Goal: Find specific page/section: Find specific page/section

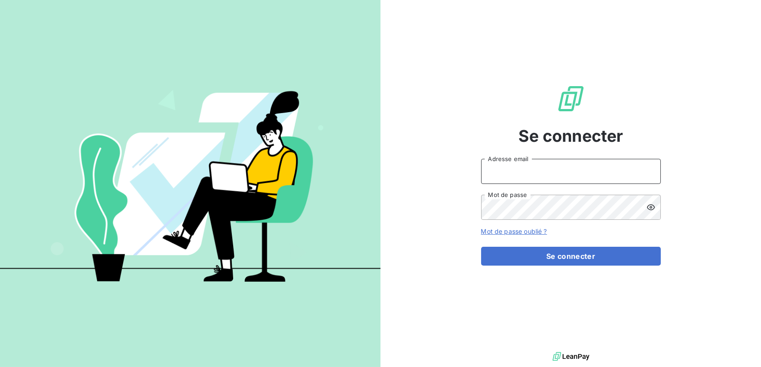
type input "[EMAIL_ADDRESS][DOMAIN_NAME]"
click at [571, 256] on button "Se connecter" at bounding box center [571, 256] width 180 height 19
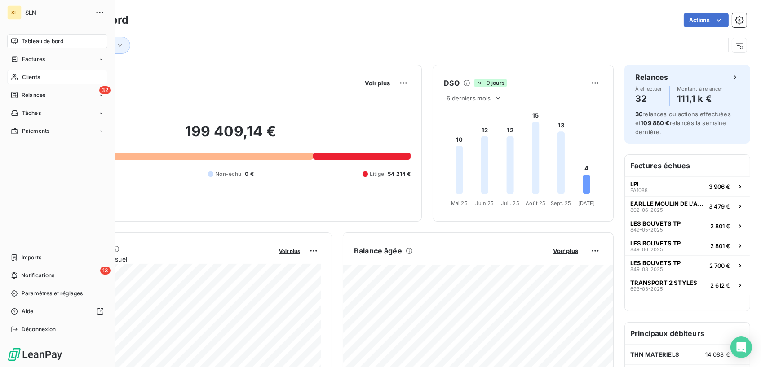
click at [31, 75] on span "Clients" at bounding box center [31, 77] width 18 height 8
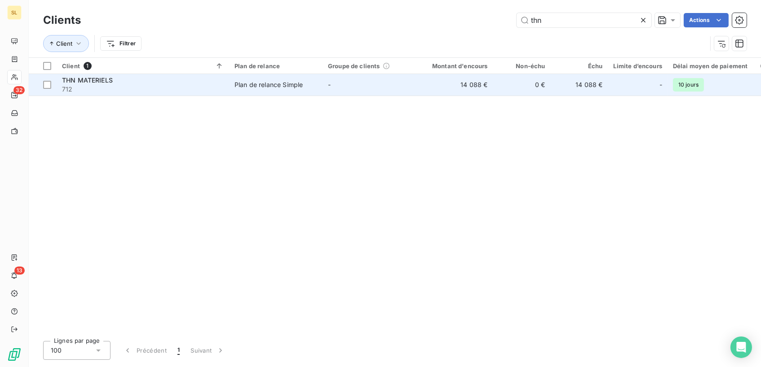
type input "thn"
click at [94, 76] on span "THN MATERIELS" at bounding box center [87, 80] width 51 height 8
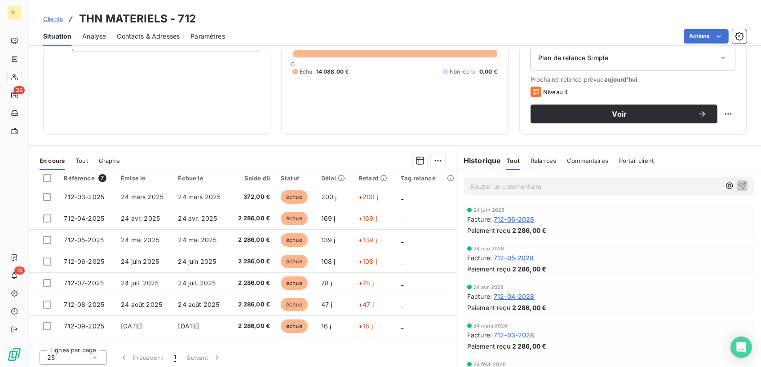
click at [598, 159] on span "Commentaires" at bounding box center [587, 160] width 41 height 7
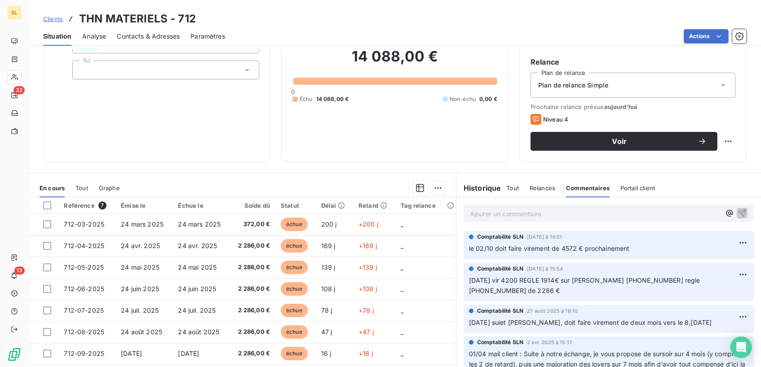
scroll to position [69, 0]
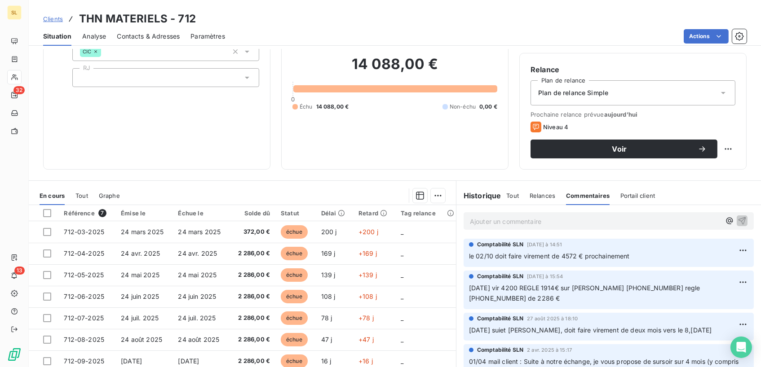
click at [56, 20] on span "Clients" at bounding box center [53, 18] width 20 height 7
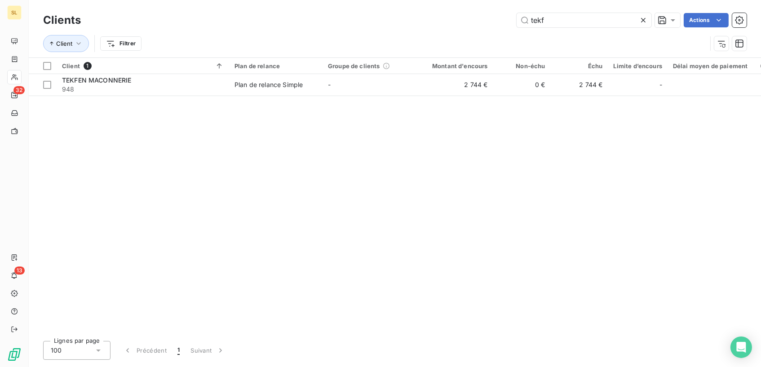
type input "tek"
click at [102, 79] on span "TEKFEN MACONNERIE" at bounding box center [97, 80] width 70 height 8
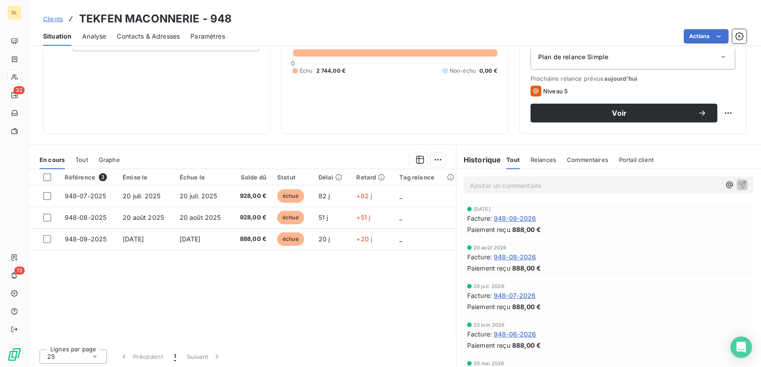
scroll to position [104, 0]
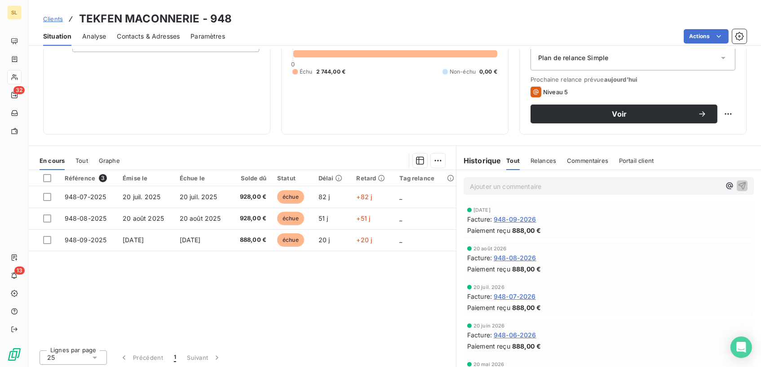
click at [591, 157] on span "Commentaires" at bounding box center [587, 160] width 41 height 7
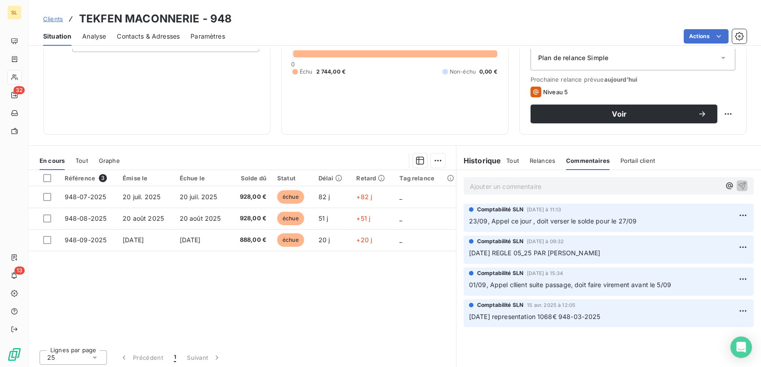
scroll to position [0, 0]
click at [53, 16] on span "Clients" at bounding box center [53, 18] width 20 height 7
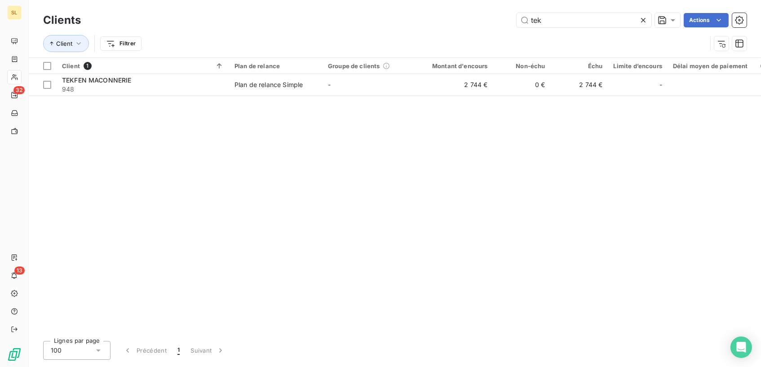
click at [640, 22] on icon at bounding box center [643, 20] width 9 height 9
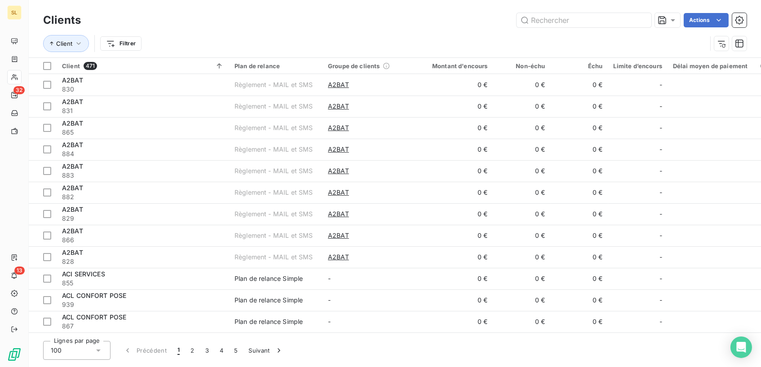
click at [547, 28] on div "Clients Actions" at bounding box center [394, 20] width 703 height 19
click at [548, 22] on input "text" at bounding box center [584, 20] width 135 height 14
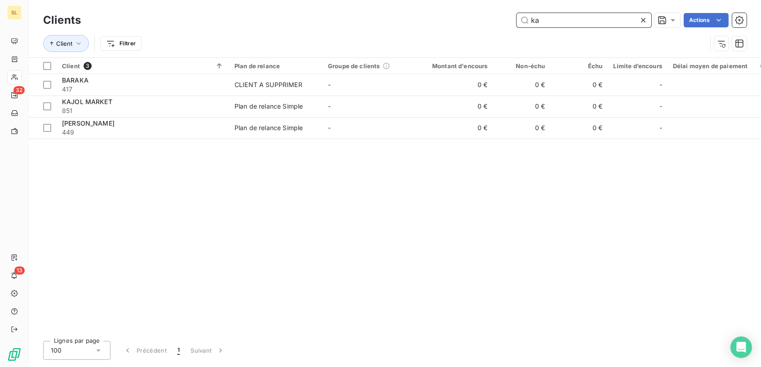
type input "k"
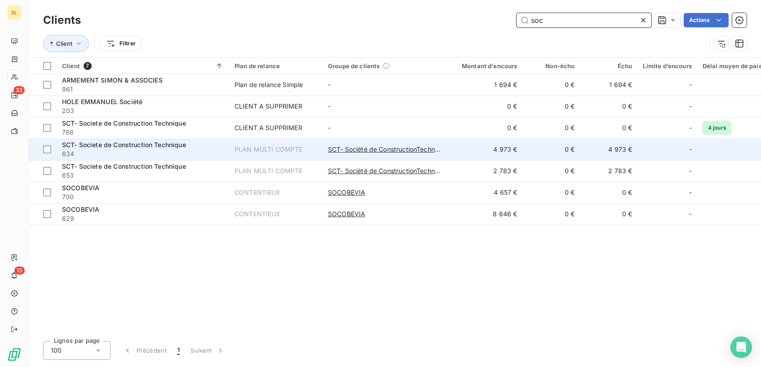
type input "soc"
click at [80, 146] on span "SCT- Societe de Construction Technique" at bounding box center [124, 145] width 124 height 8
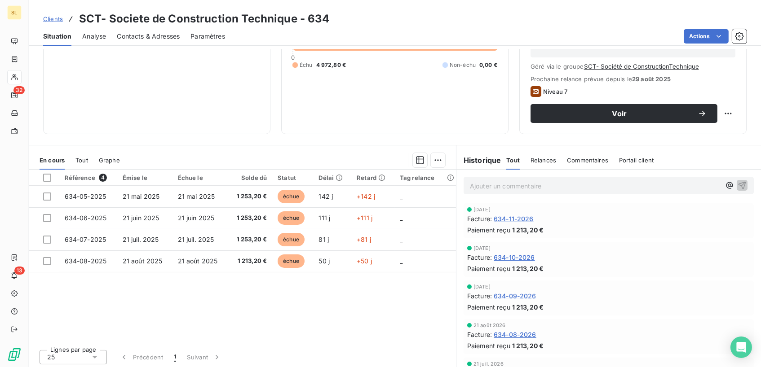
scroll to position [117, 0]
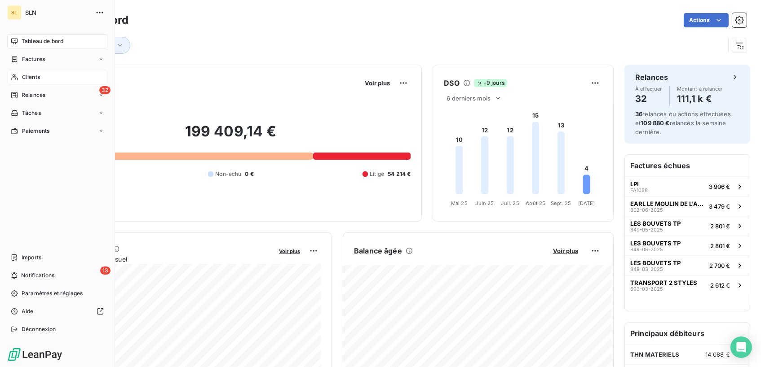
click at [35, 77] on span "Clients" at bounding box center [31, 77] width 18 height 8
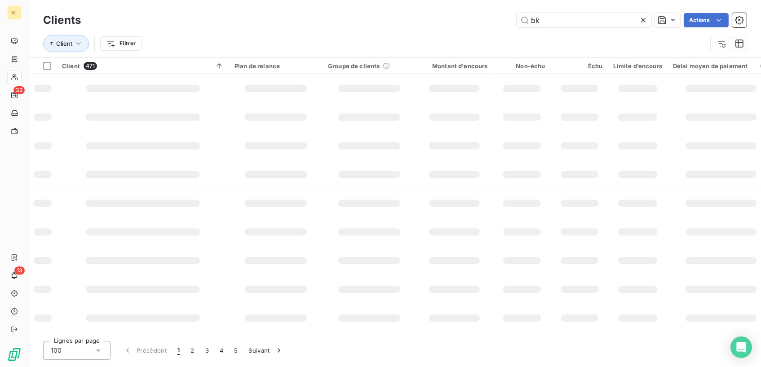
type input "bk"
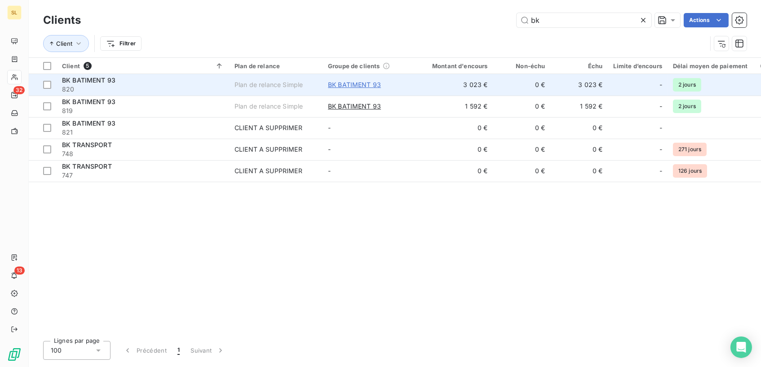
click at [351, 87] on span "BK BATIMENT 93" at bounding box center [354, 84] width 53 height 9
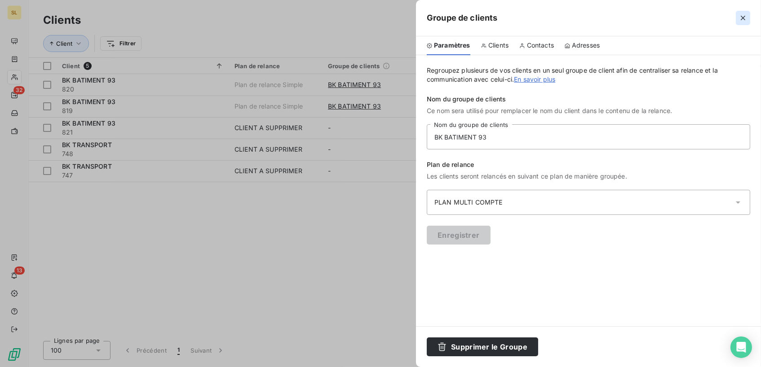
click at [739, 17] on icon "button" at bounding box center [743, 17] width 9 height 9
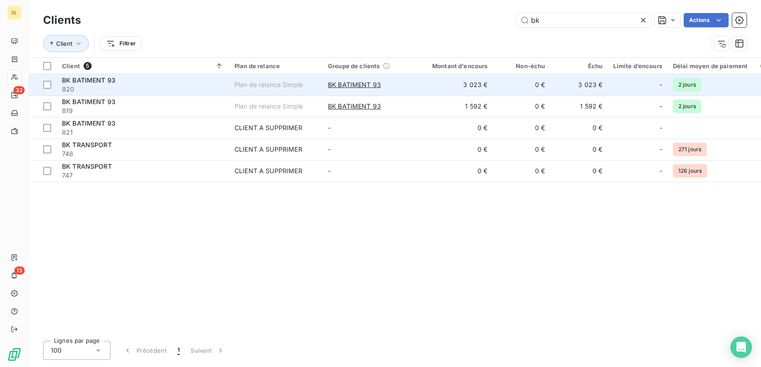
click at [93, 80] on span "BK BATIMENT 93" at bounding box center [88, 80] width 53 height 8
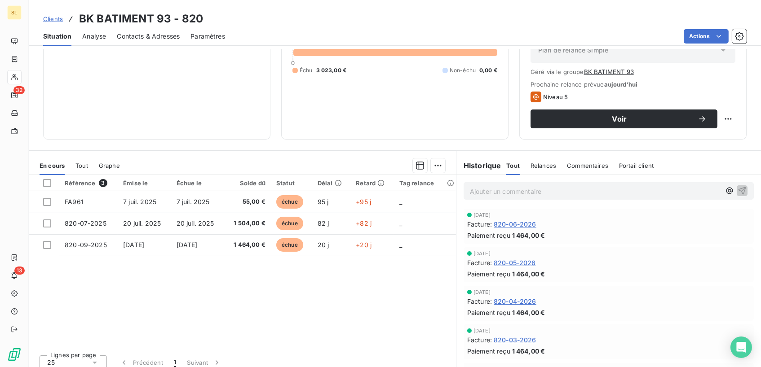
scroll to position [112, 0]
click at [53, 18] on span "Clients" at bounding box center [53, 18] width 20 height 7
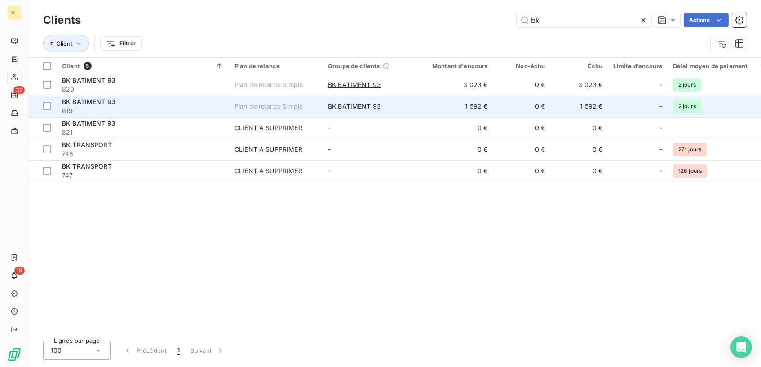
click at [77, 106] on span "819" at bounding box center [143, 110] width 162 height 9
